Goal: Book appointment/travel/reservation

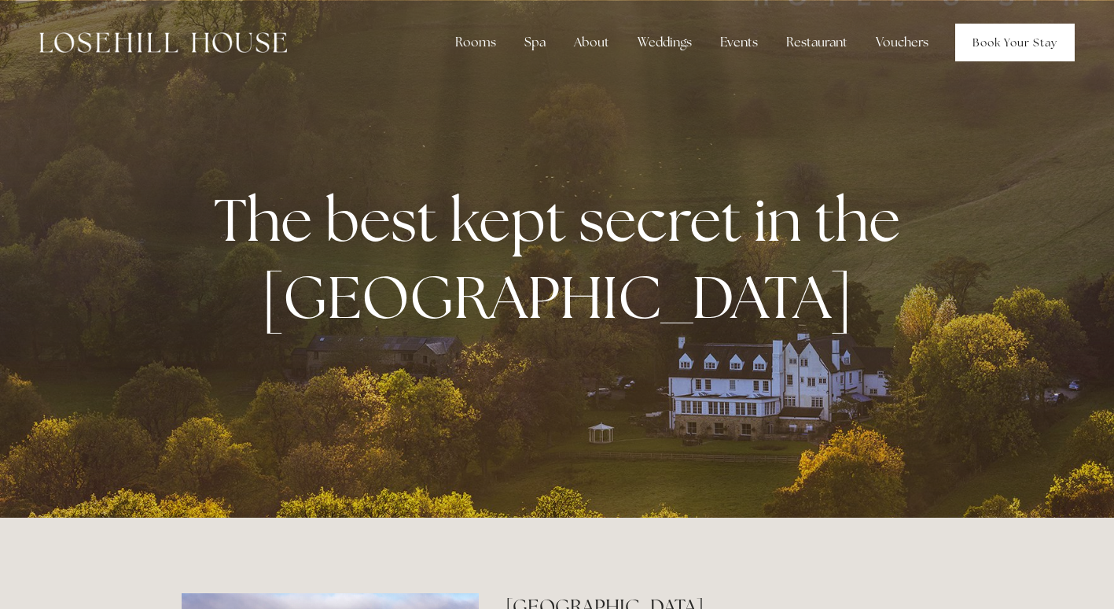
click at [996, 43] on link "Book Your Stay" at bounding box center [1016, 43] width 120 height 38
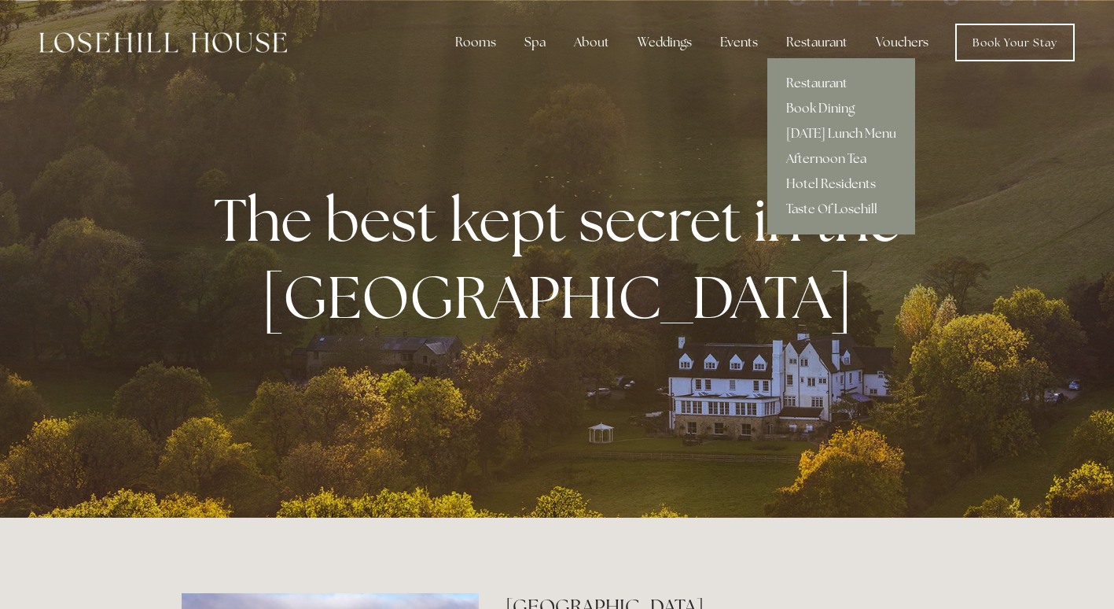
click at [828, 75] on link "Restaurant" at bounding box center [842, 83] width 148 height 25
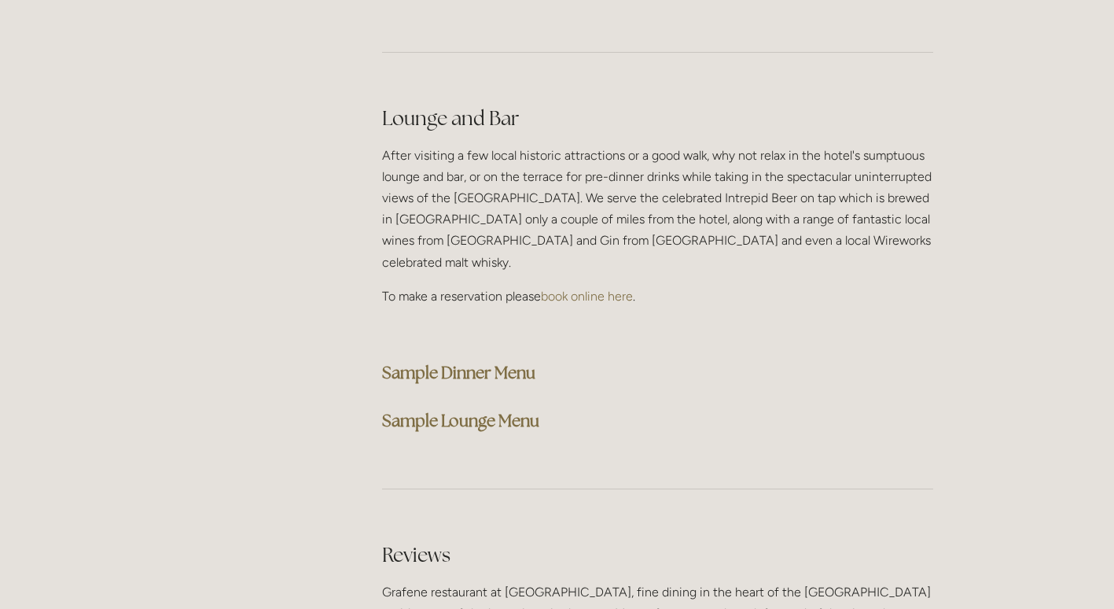
scroll to position [3913, 0]
click at [468, 364] on strong "Sample Dinner Menu" at bounding box center [458, 374] width 153 height 21
click at [474, 364] on strong "Sample Dinner Menu" at bounding box center [458, 374] width 153 height 21
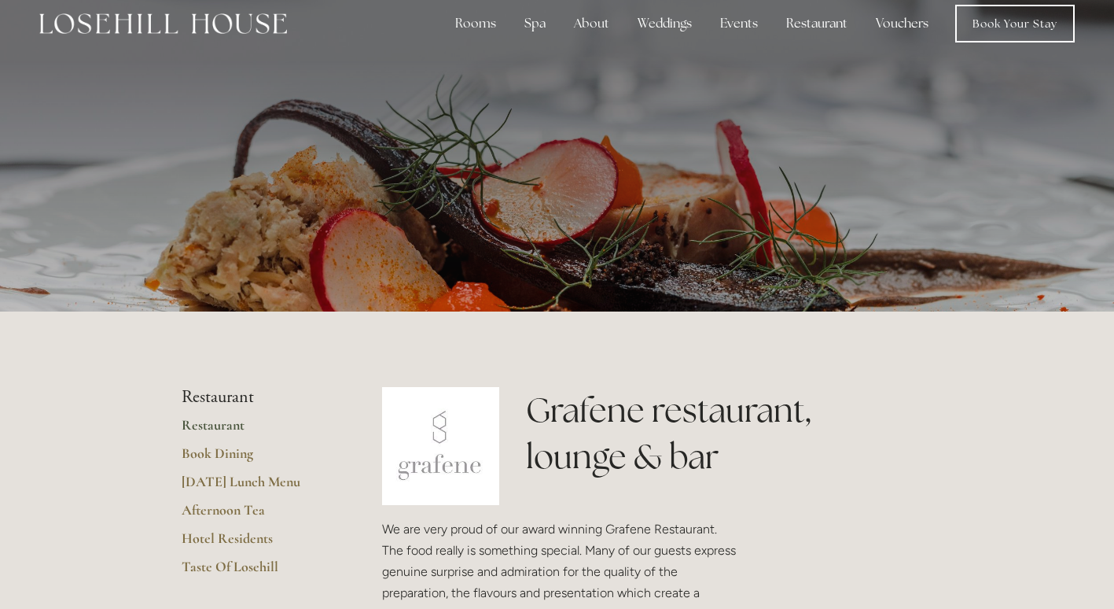
scroll to position [0, 0]
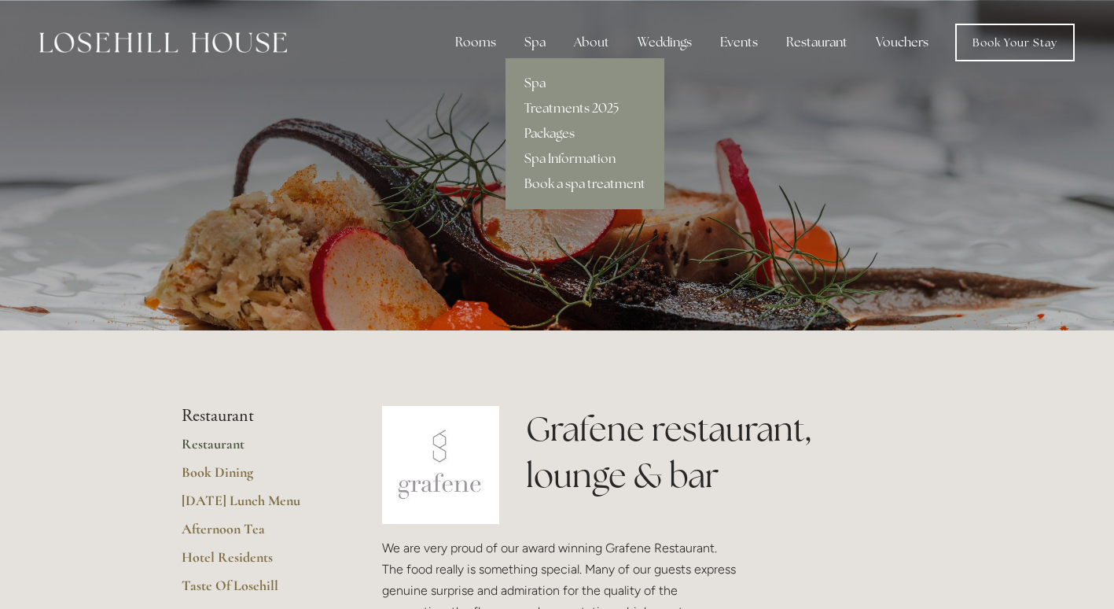
click at [570, 113] on link "Treatments 2025" at bounding box center [585, 108] width 159 height 25
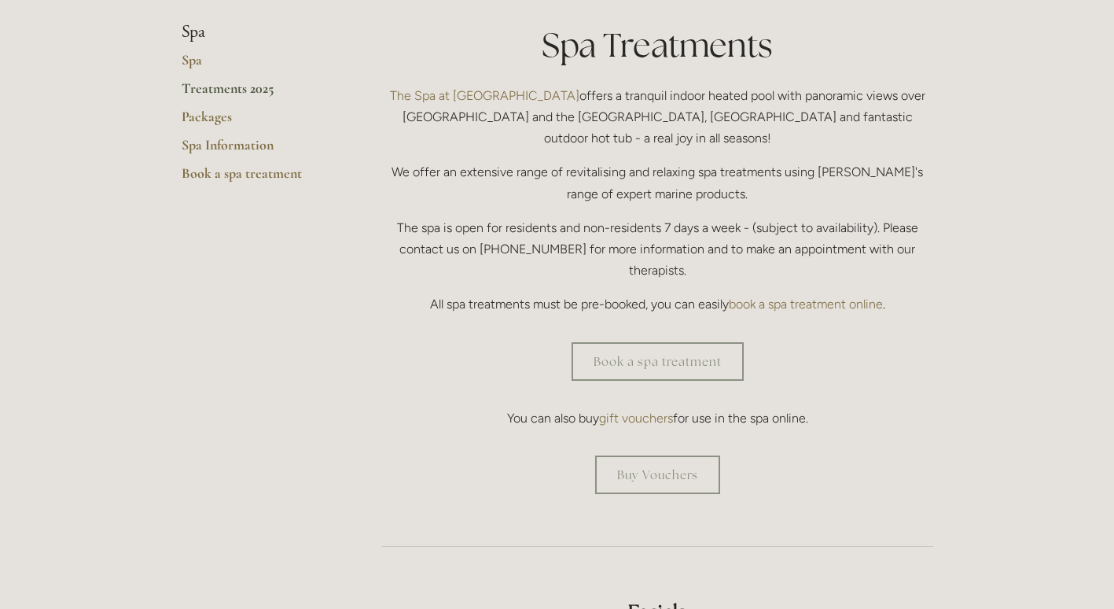
scroll to position [425, 0]
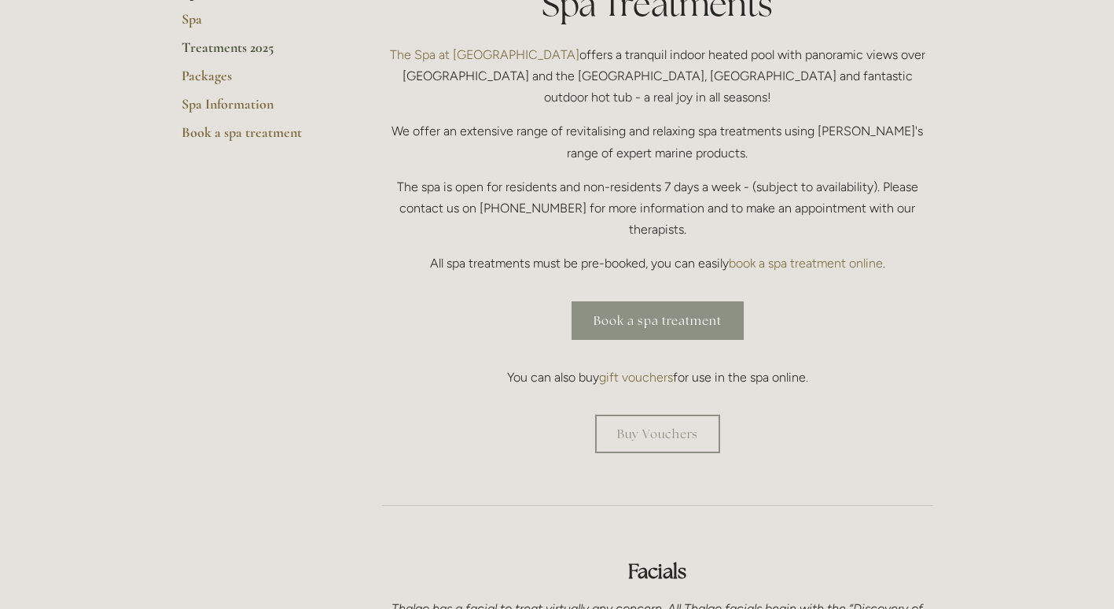
click at [659, 301] on link "Book a spa treatment" at bounding box center [658, 320] width 172 height 39
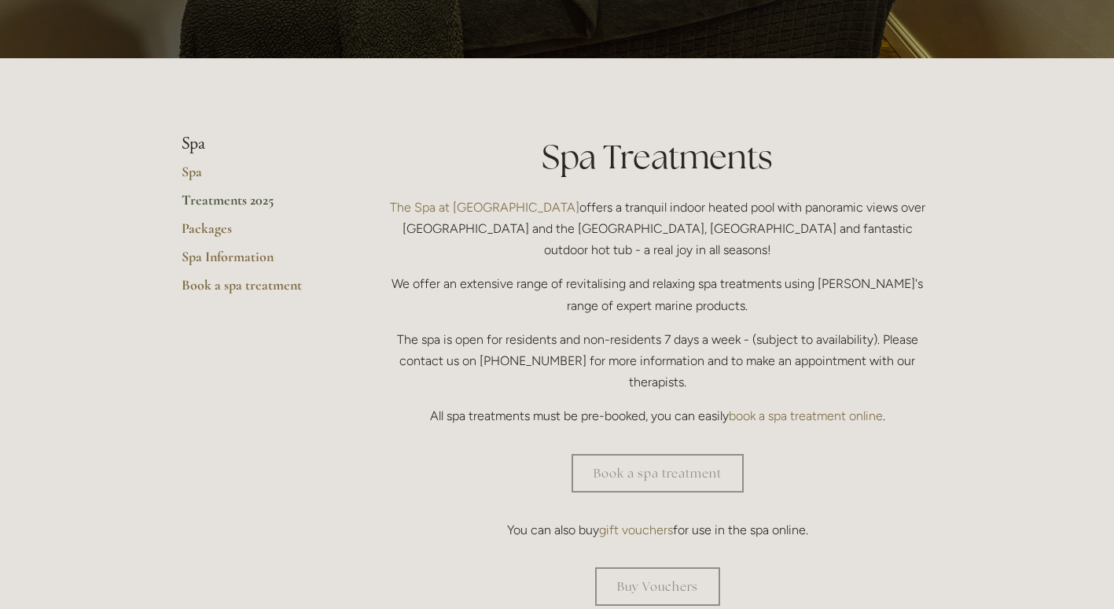
scroll to position [0, 0]
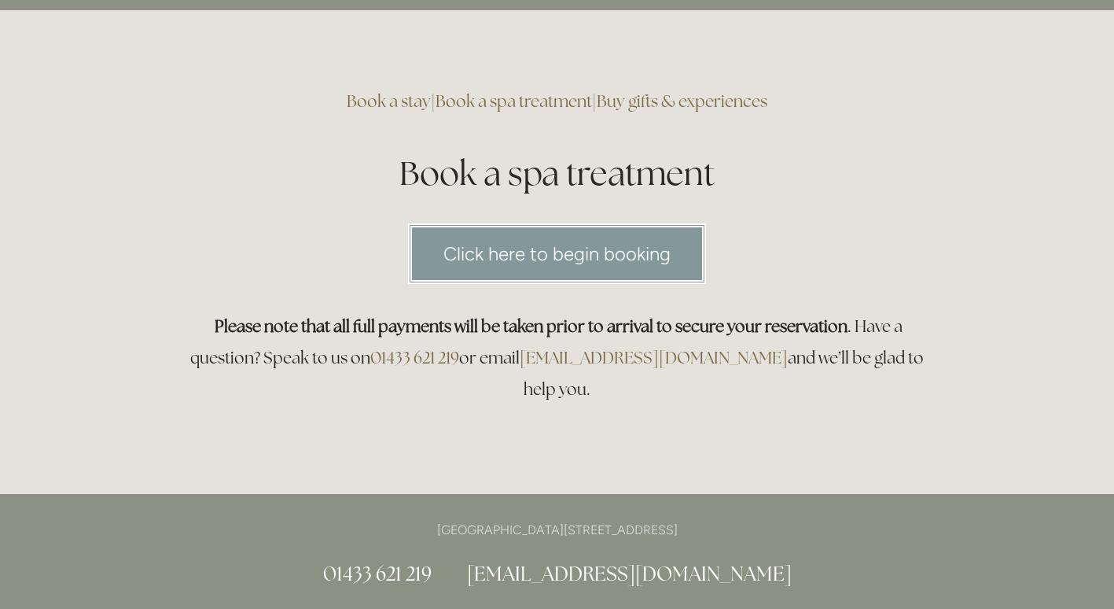
scroll to position [38, 0]
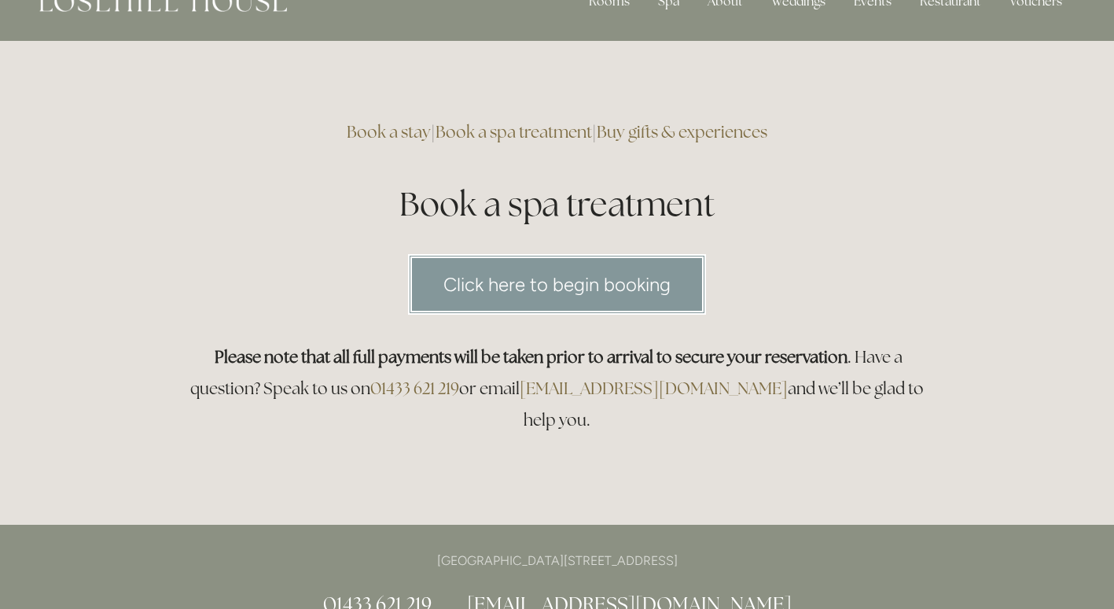
click at [551, 282] on link "Click here to begin booking" at bounding box center [557, 284] width 298 height 61
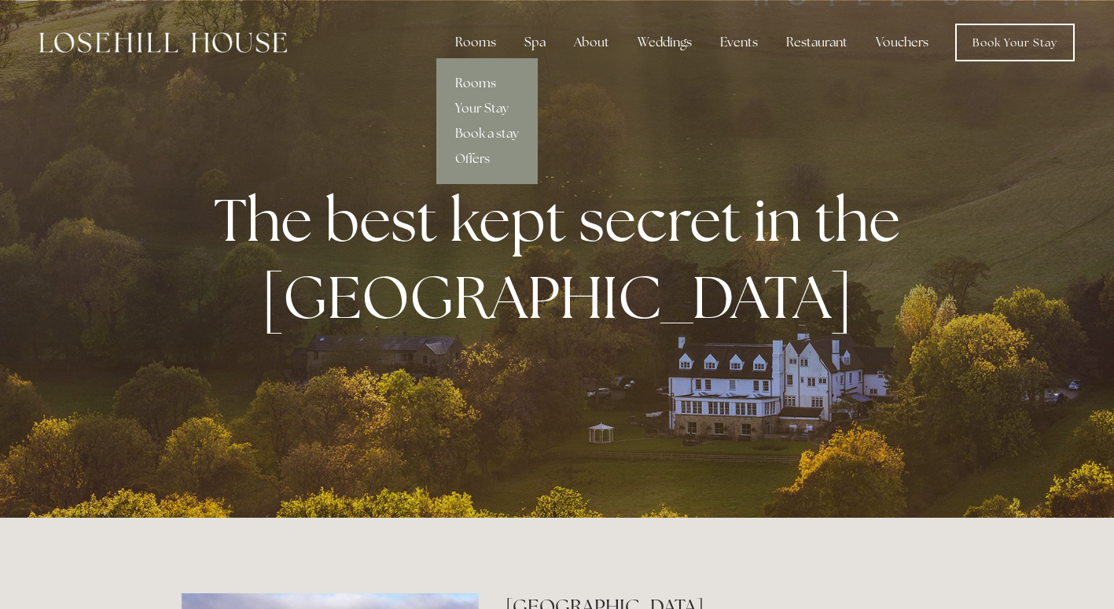
click at [481, 80] on link "Rooms" at bounding box center [486, 83] width 101 height 25
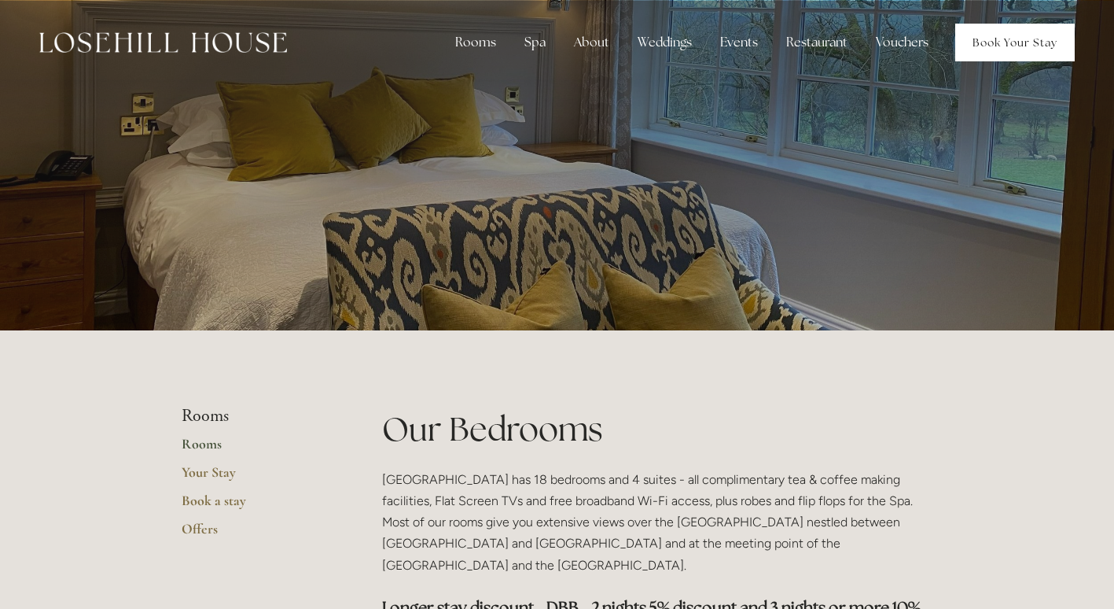
click at [1011, 42] on link "Book Your Stay" at bounding box center [1016, 43] width 120 height 38
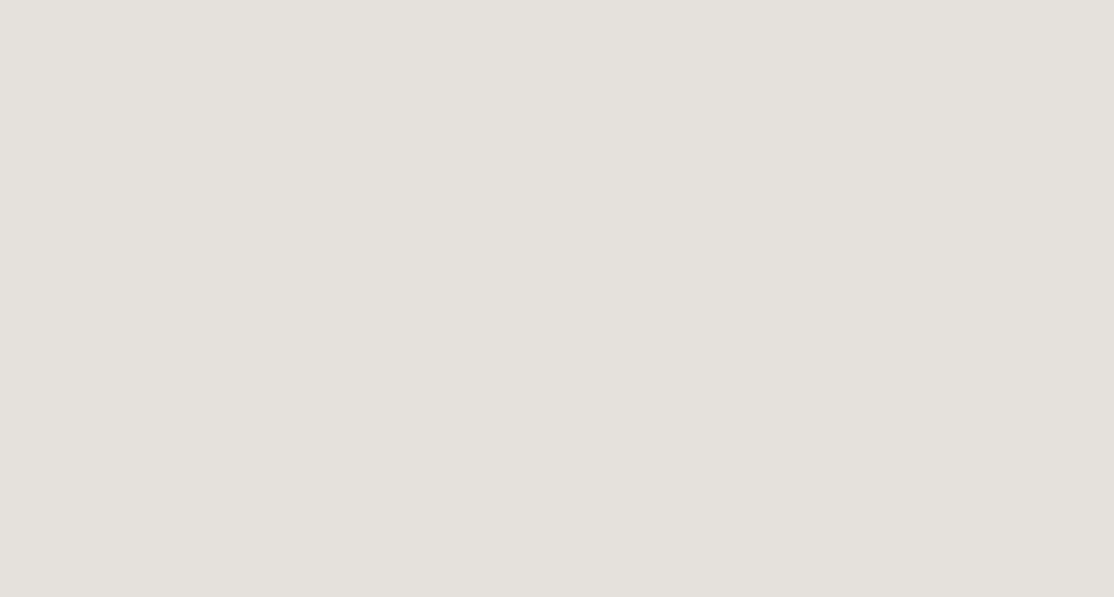
scroll to position [863, 0]
